Goal: Use online tool/utility: Utilize a website feature to perform a specific function

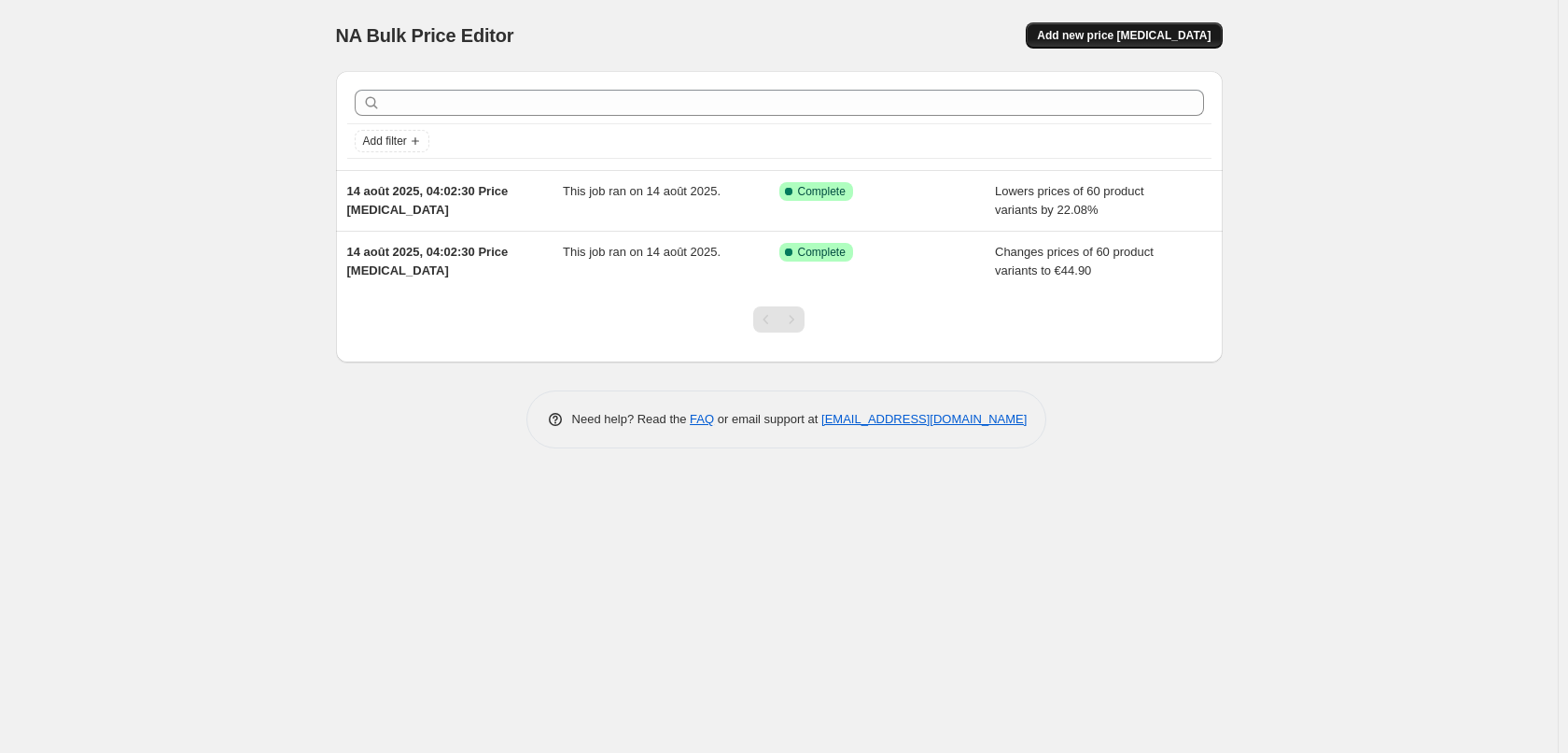
click at [1210, 27] on button "Add new price [MEDICAL_DATA]" at bounding box center [1124, 35] width 196 height 26
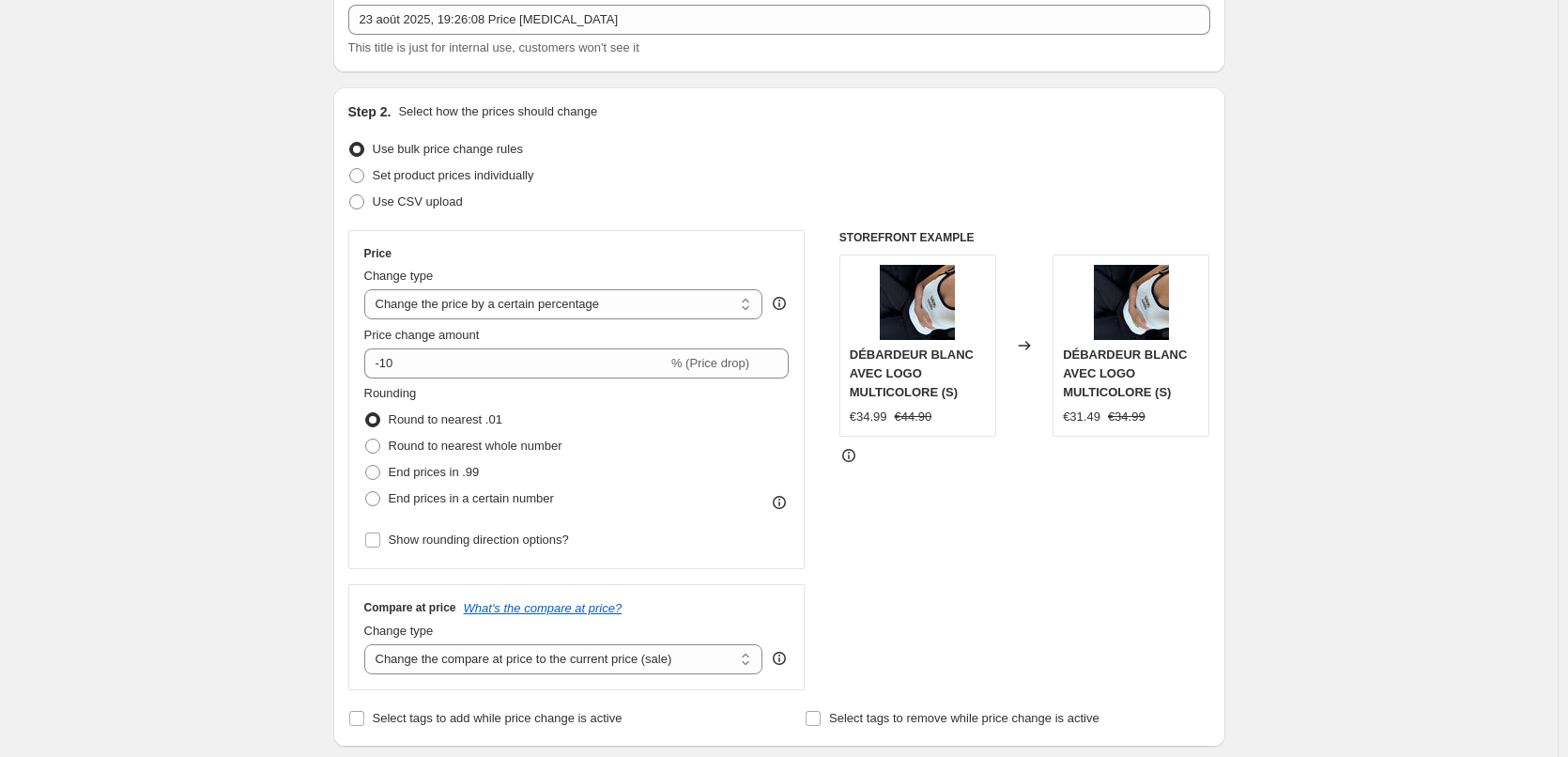
scroll to position [188, 0]
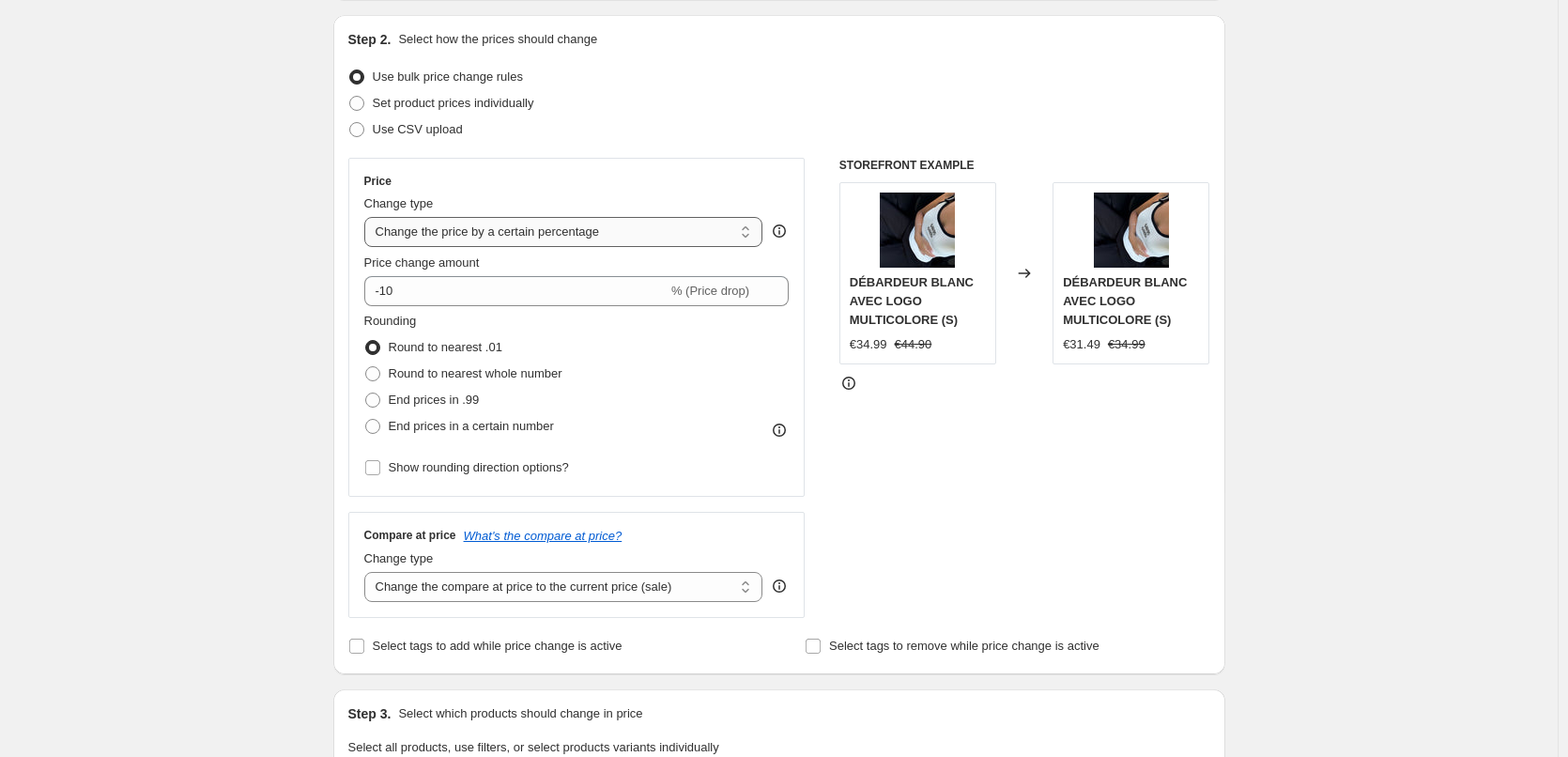
click at [440, 235] on select "Change the price to a certain amount Change the price by a certain amount Chang…" at bounding box center [564, 232] width 399 height 30
select select "to"
click at [368, 217] on select "Change the price to a certain amount Change the price by a certain amount Chang…" at bounding box center [564, 232] width 399 height 30
type input "80.00"
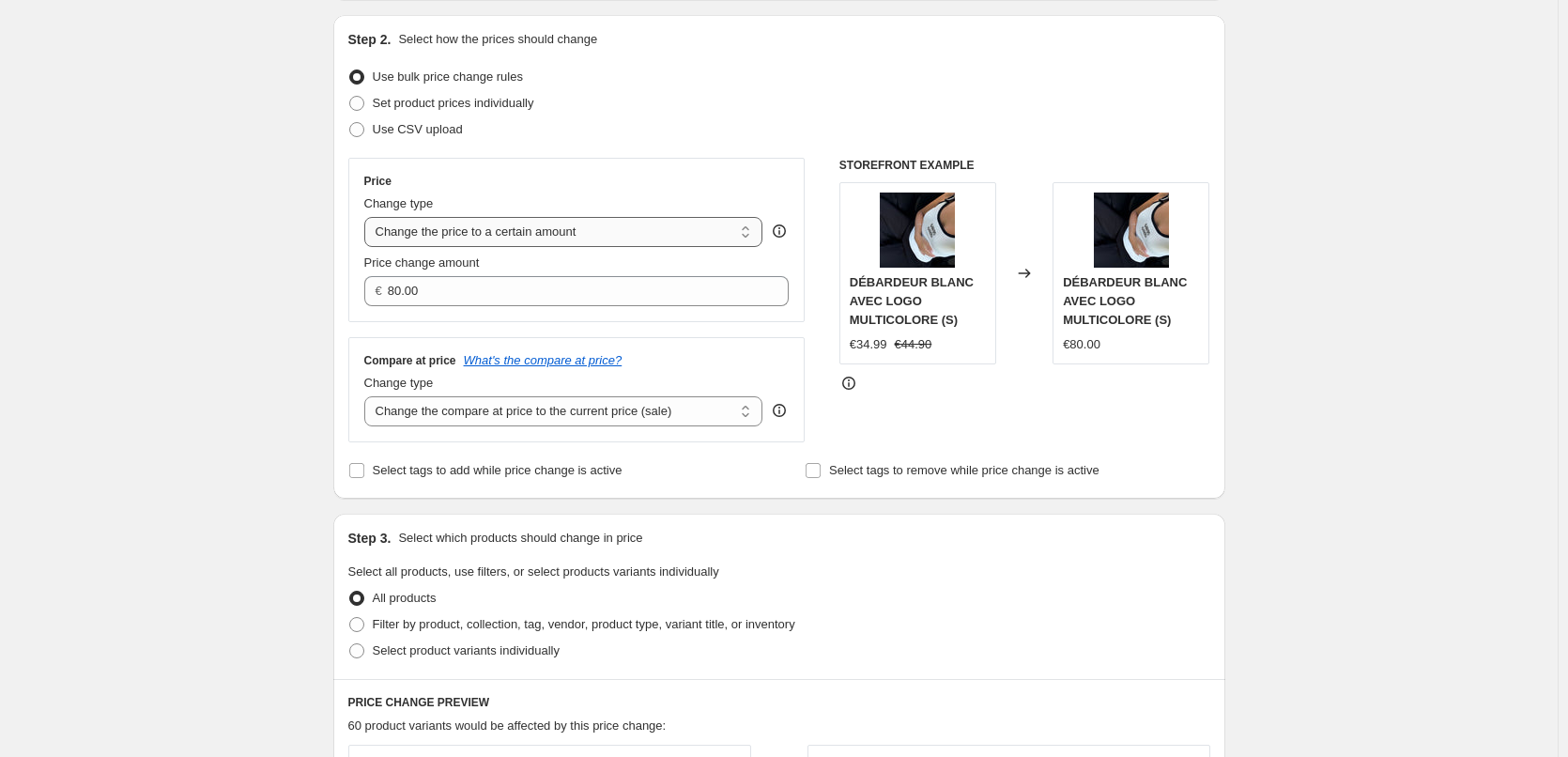
click at [501, 234] on select "Change the price to a certain amount Change the price by a certain amount Chang…" at bounding box center [564, 232] width 399 height 30
select select "by"
click at [368, 217] on select "Change the price to a certain amount Change the price by a certain amount Chang…" at bounding box center [564, 232] width 399 height 30
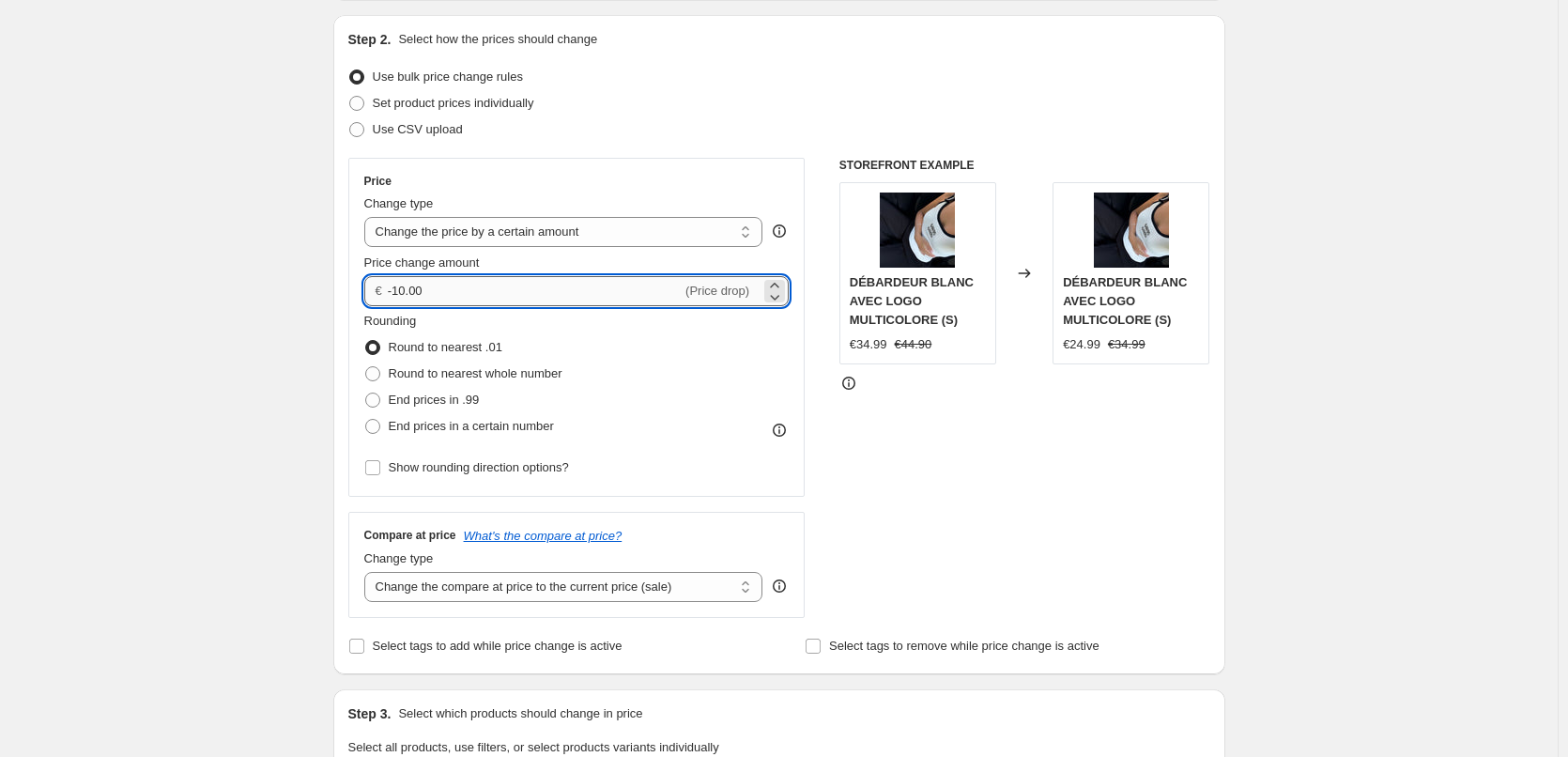
click at [481, 288] on input "-10.00" at bounding box center [534, 291] width 294 height 30
type input "5"
type input "-5.00"
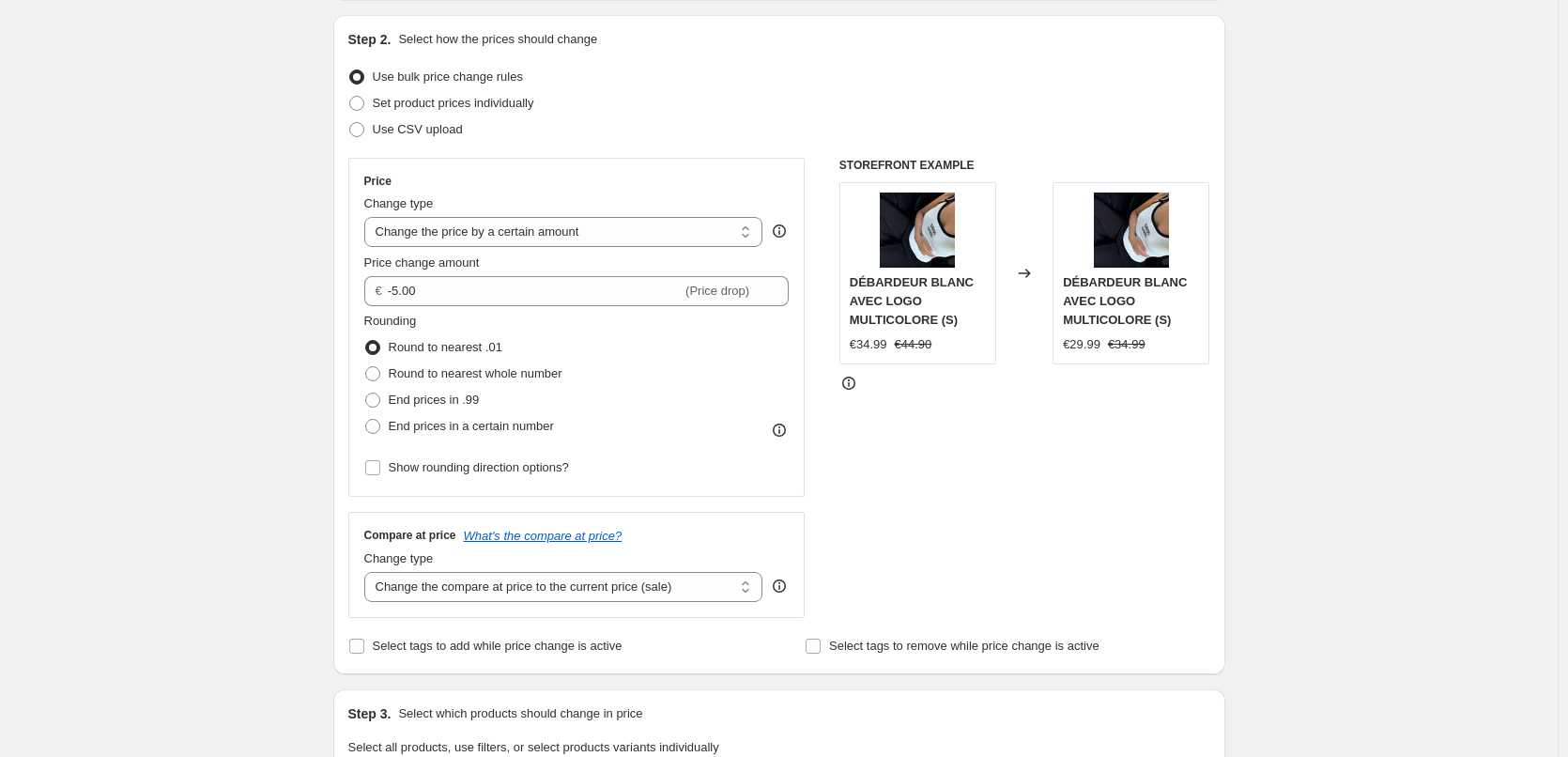
click at [215, 288] on div "Create new price change job. This page is ready Create new price change job Dra…" at bounding box center [779, 756] width 1557 height 1890
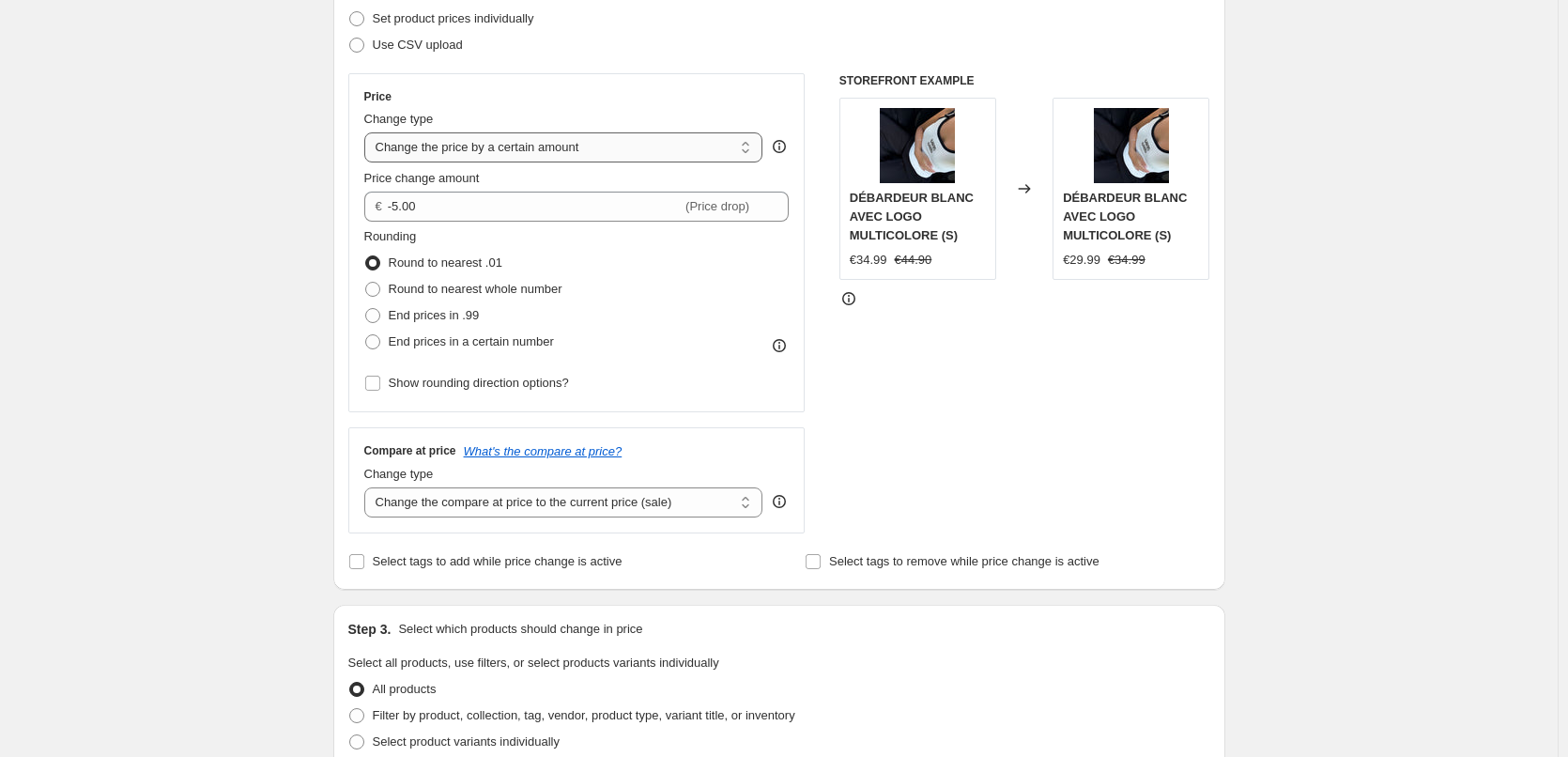
scroll to position [0, 0]
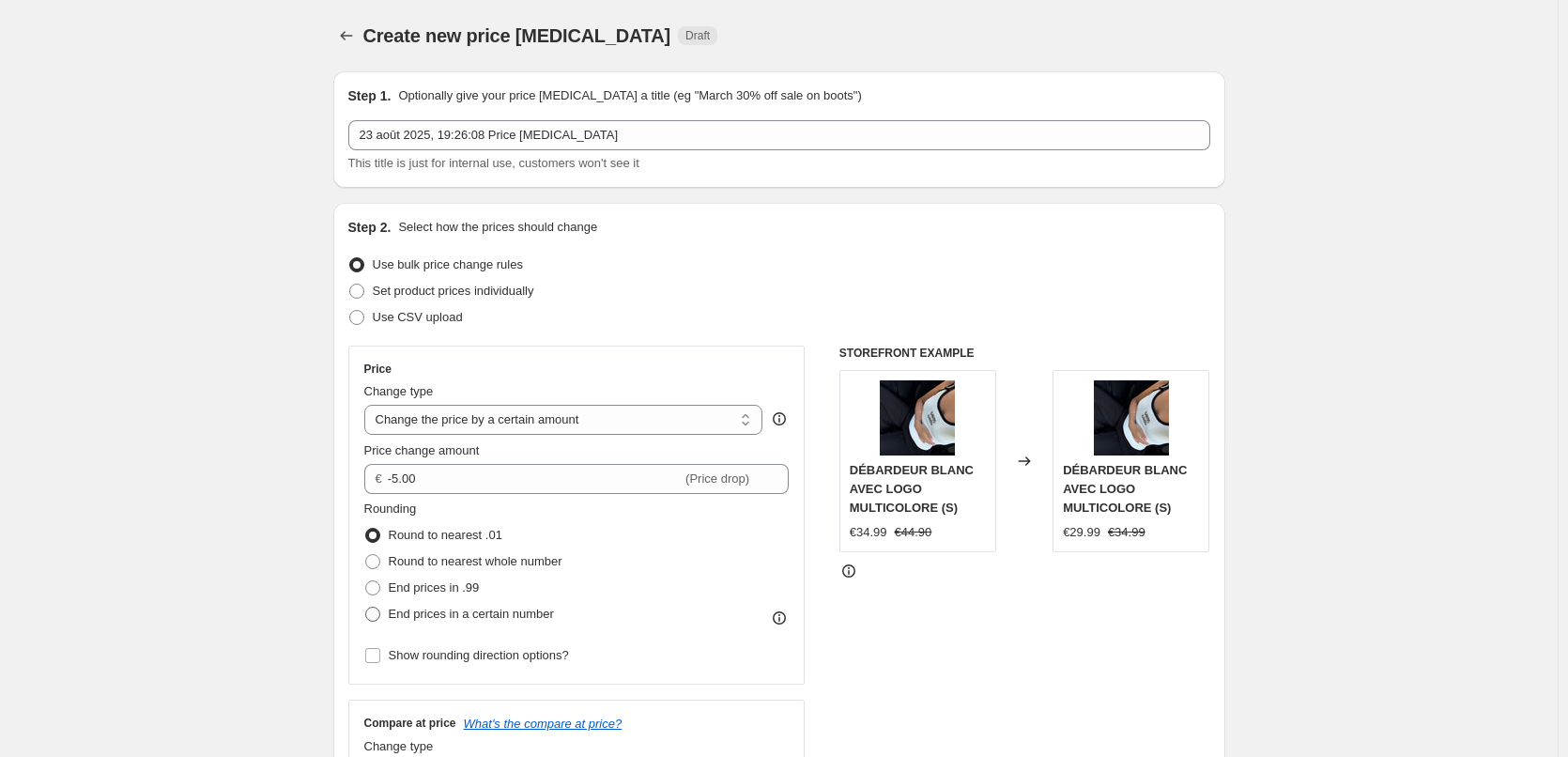
drag, startPoint x: 405, startPoint y: 620, endPoint x: 426, endPoint y: 623, distance: 21.2
click at [404, 620] on span "End prices in a certain number" at bounding box center [471, 613] width 166 height 14
click at [367, 607] on input "End prices in a certain number" at bounding box center [366, 606] width 1 height 1
radio input "true"
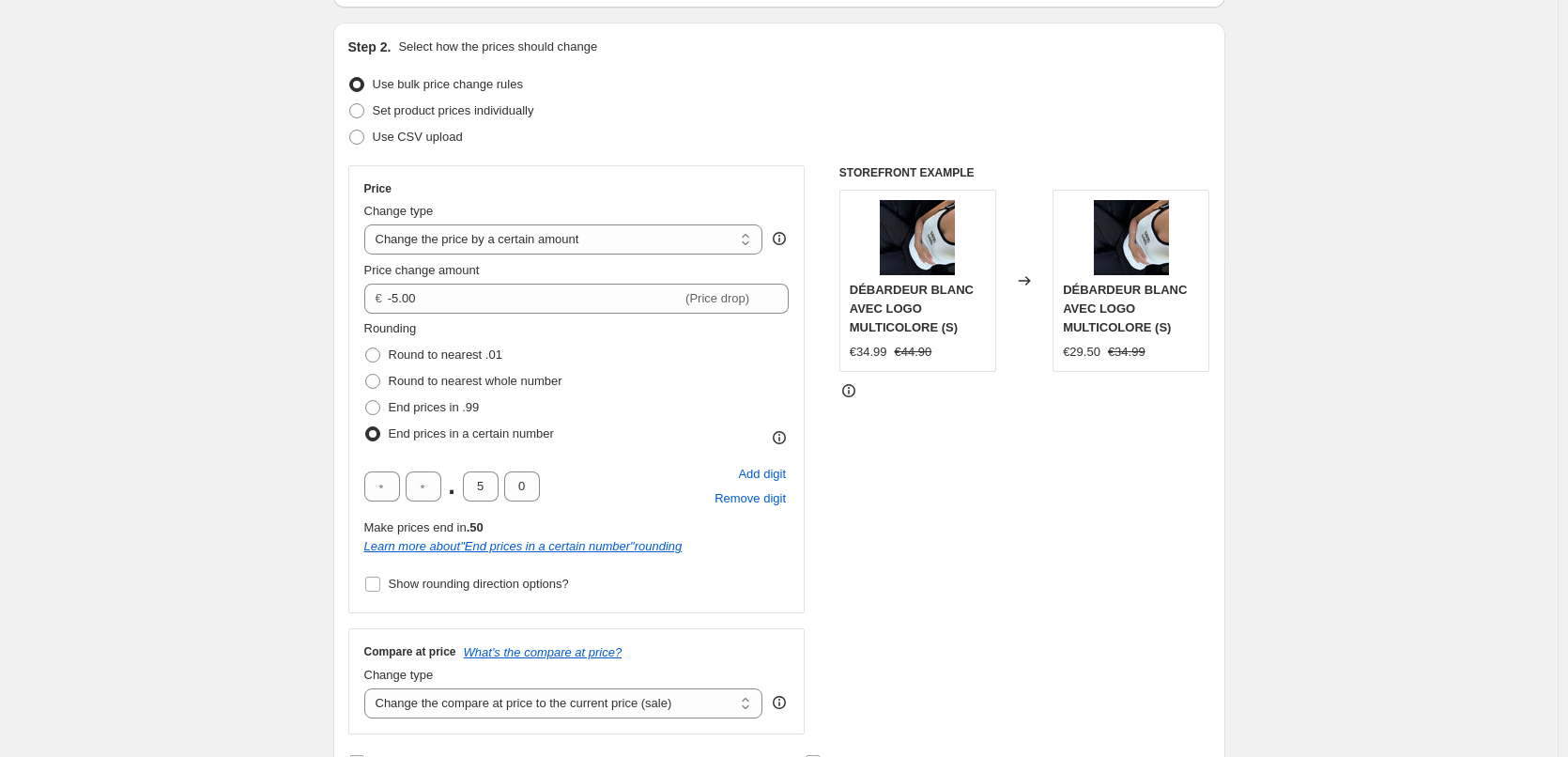
scroll to position [188, 0]
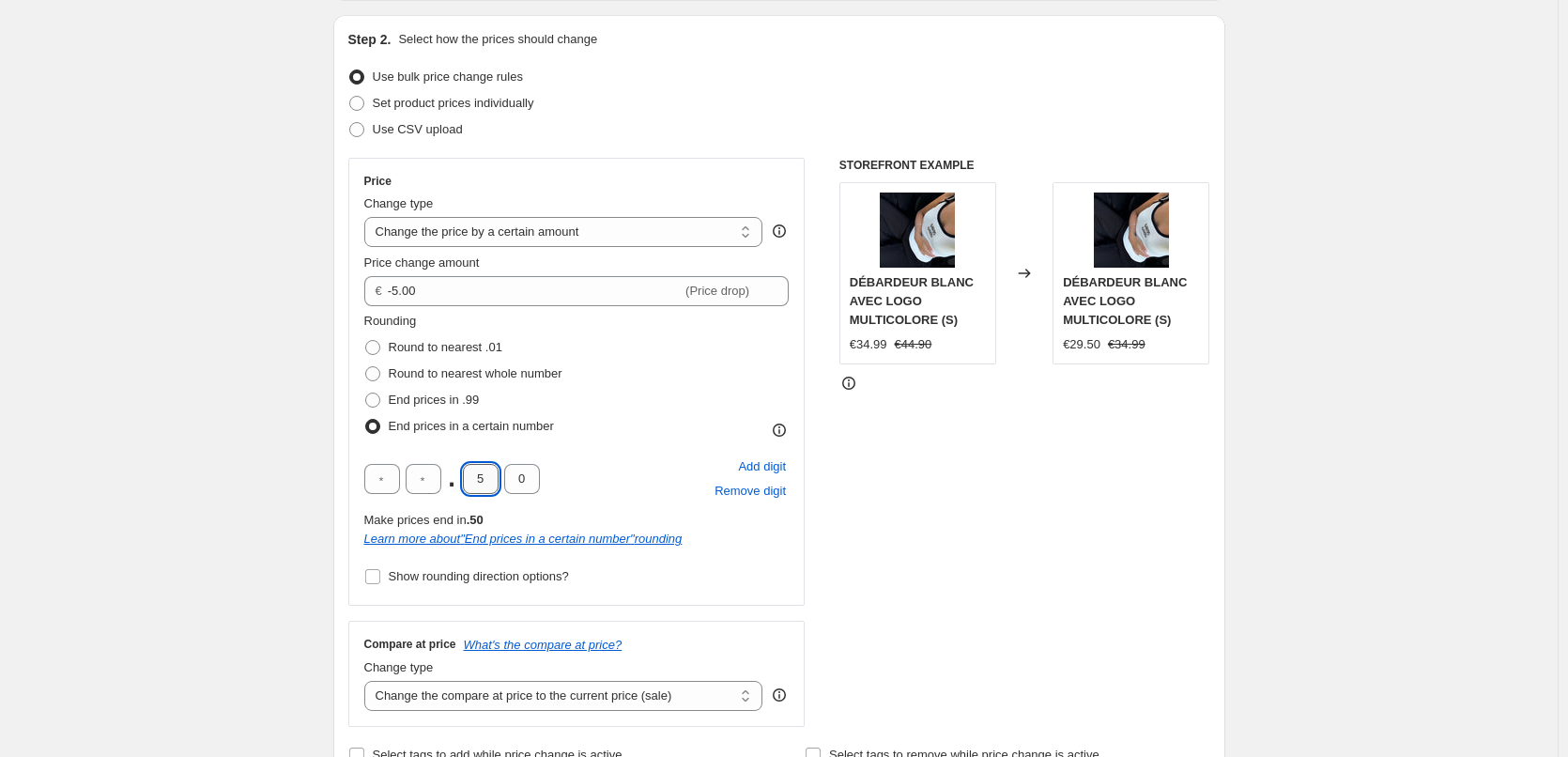
click at [495, 476] on input "5" at bounding box center [481, 479] width 35 height 30
click at [495, 478] on input "5" at bounding box center [481, 479] width 35 height 30
type input "9"
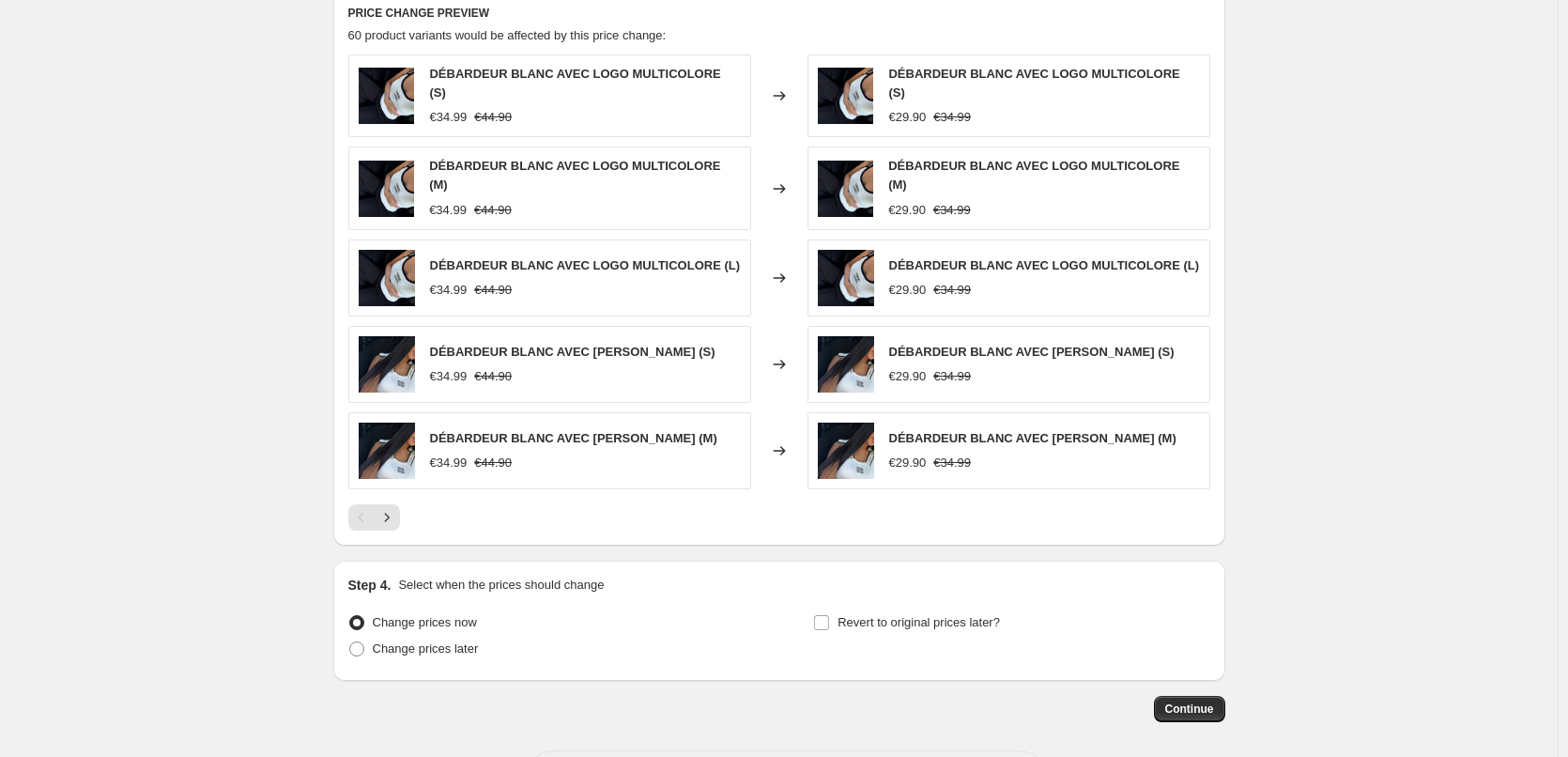
scroll to position [1220, 0]
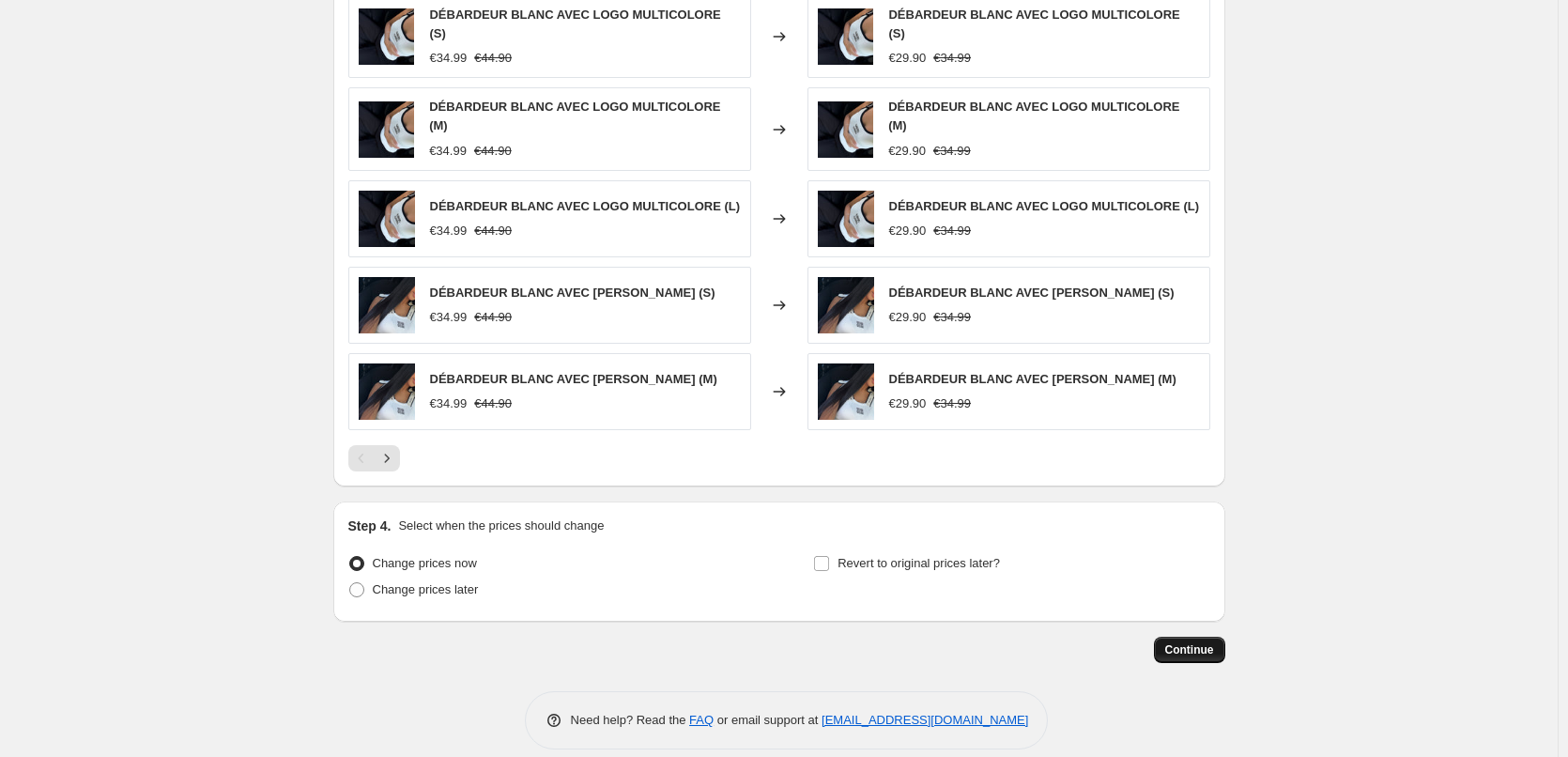
click at [1179, 637] on button "Continue" at bounding box center [1190, 650] width 71 height 27
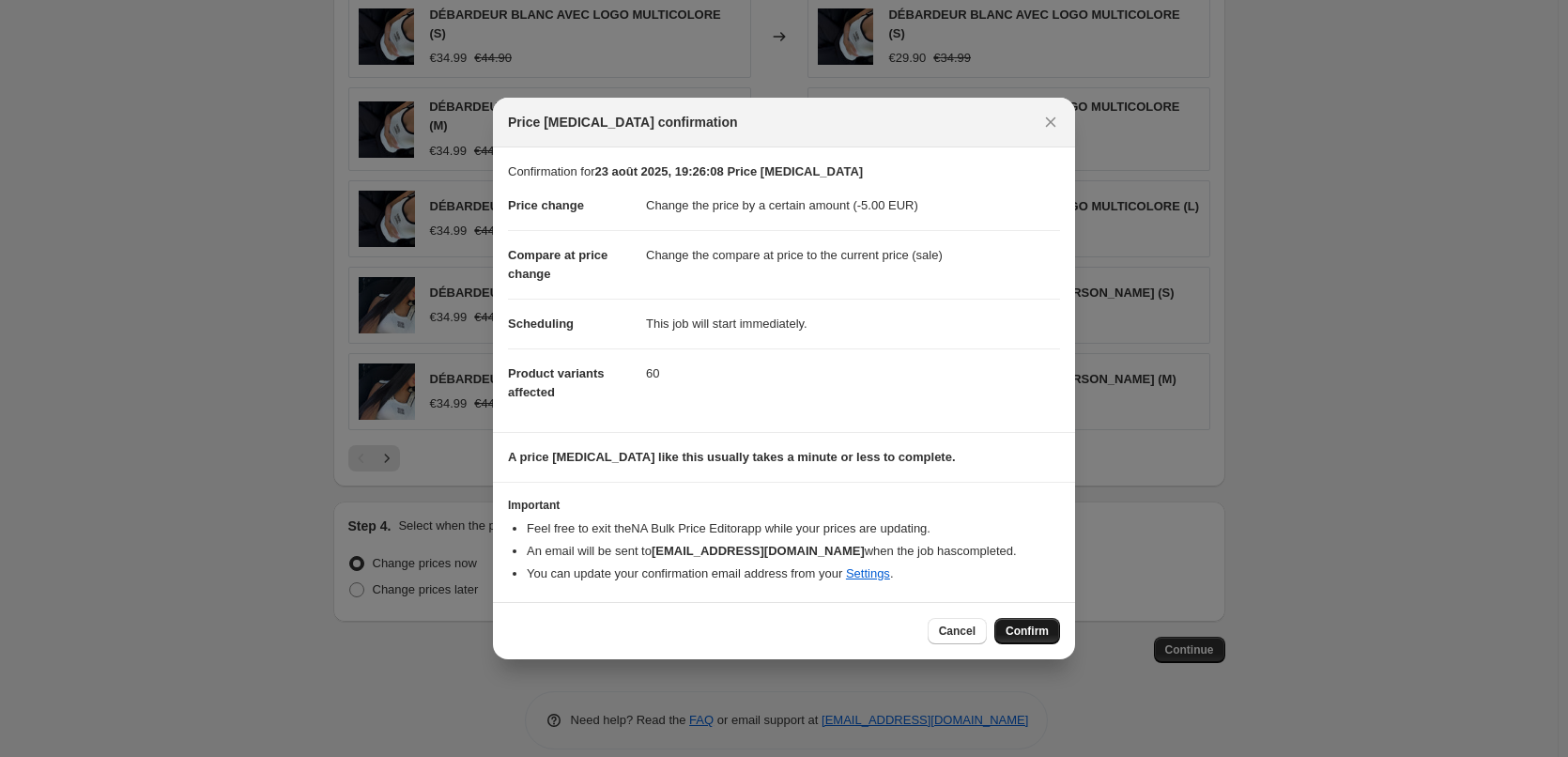
click at [1020, 638] on span "Confirm" at bounding box center [1027, 631] width 43 height 15
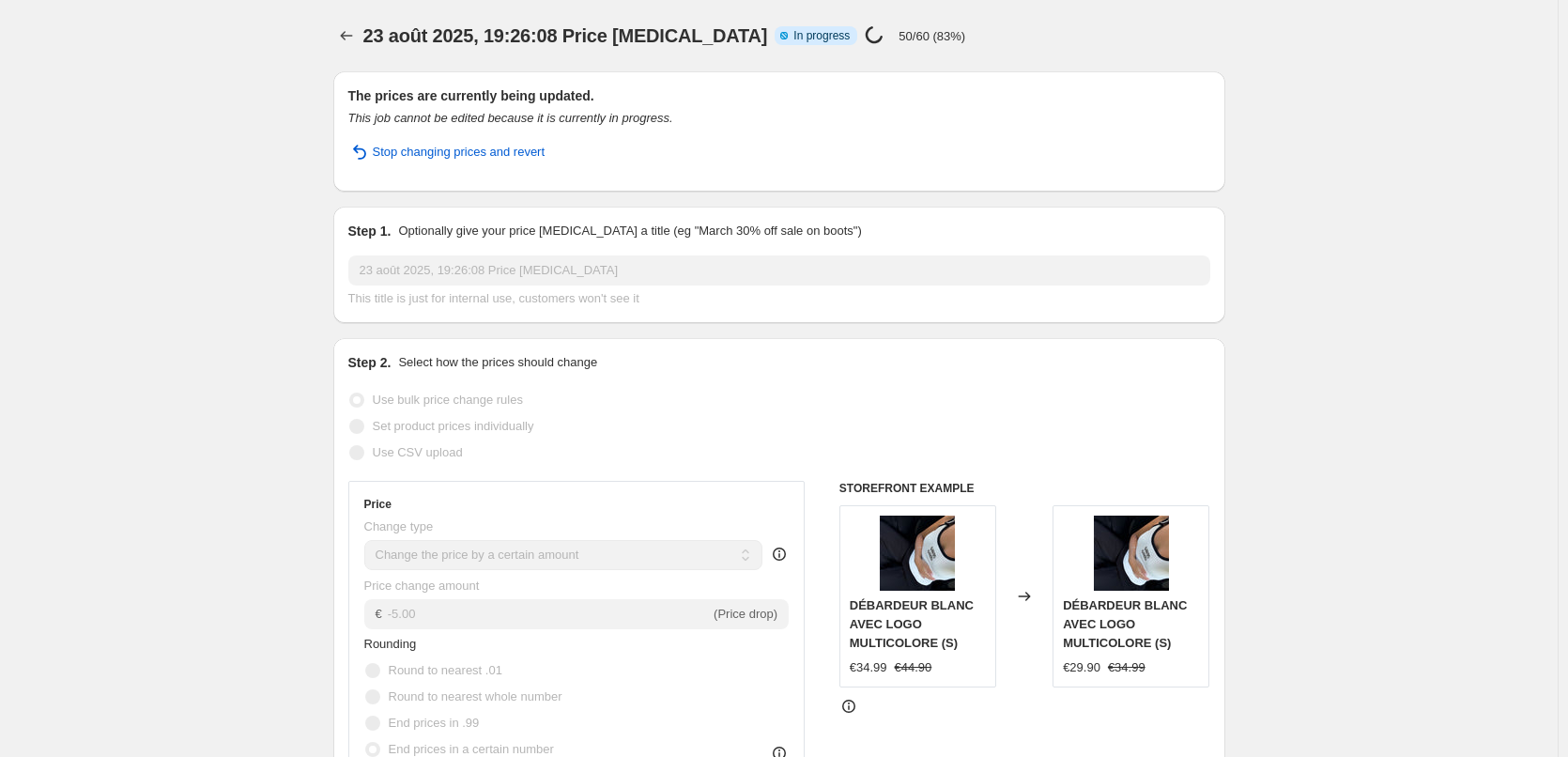
select select "by"
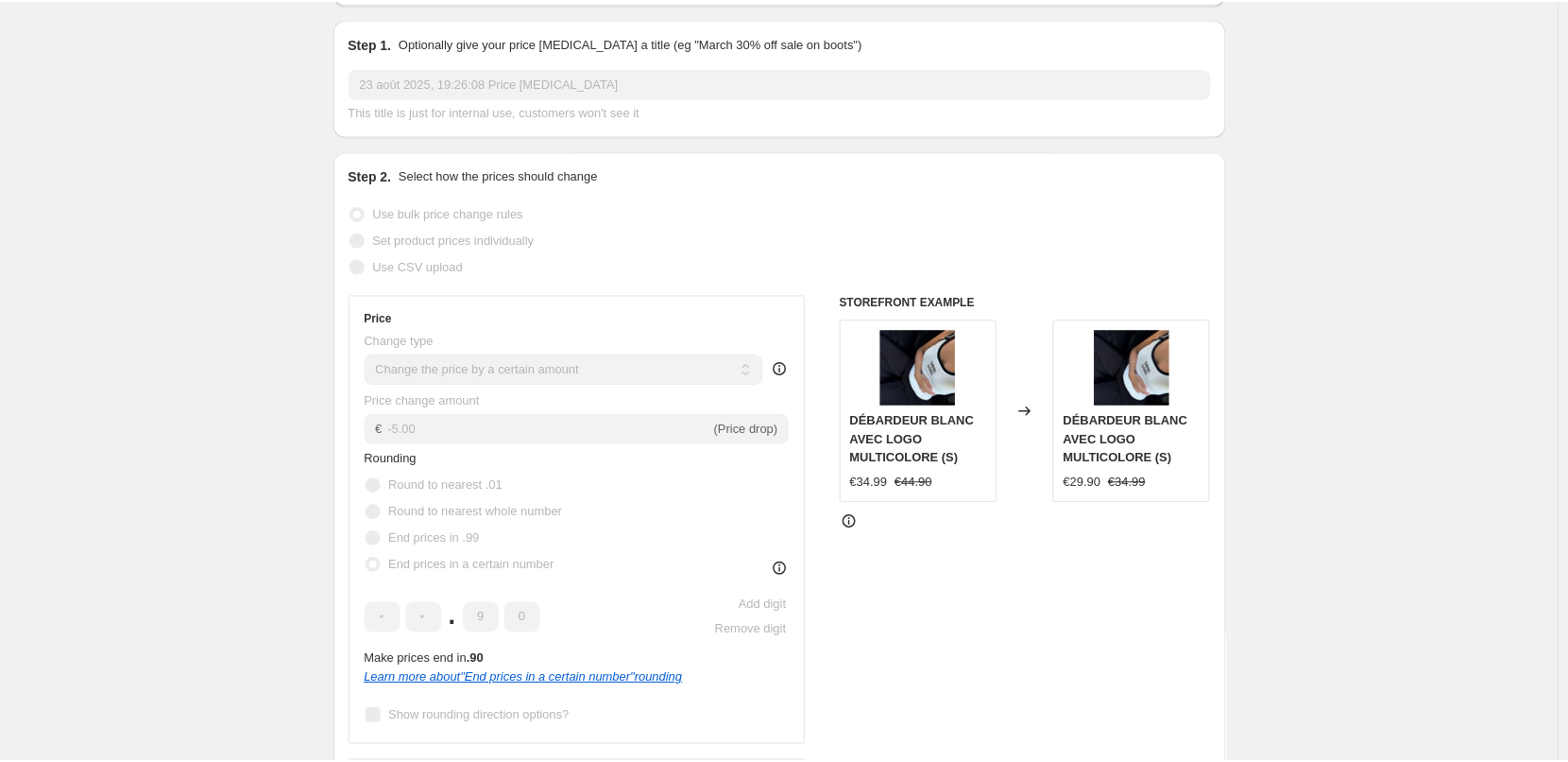
scroll to position [190, 0]
